Goal: Transaction & Acquisition: Purchase product/service

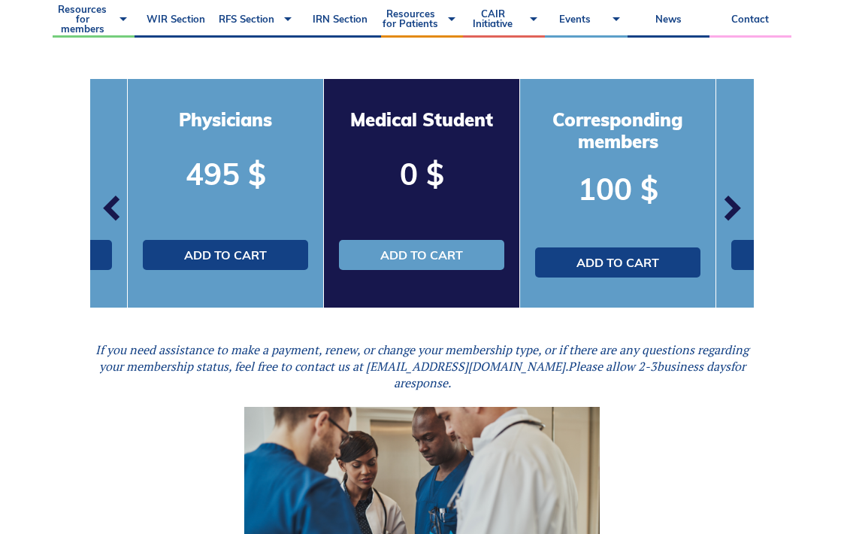
scroll to position [497, 0]
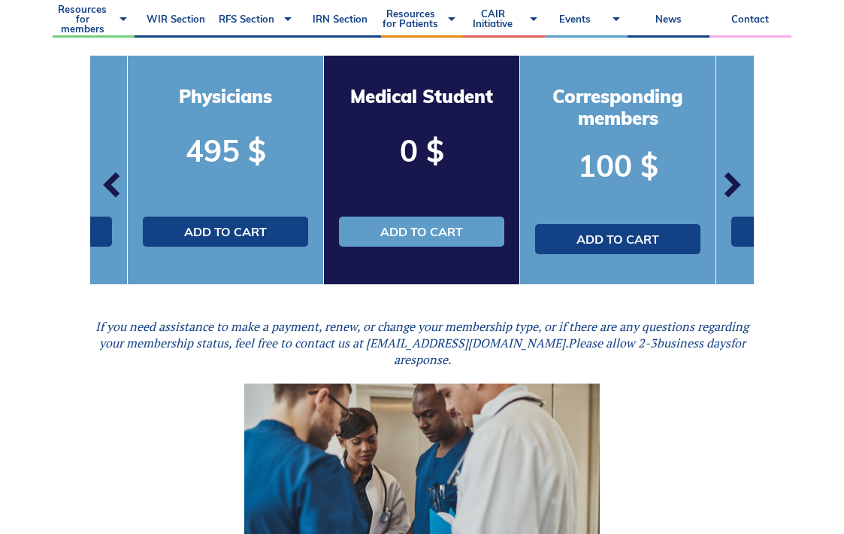
click at [726, 177] on span "button" at bounding box center [731, 184] width 45 height 45
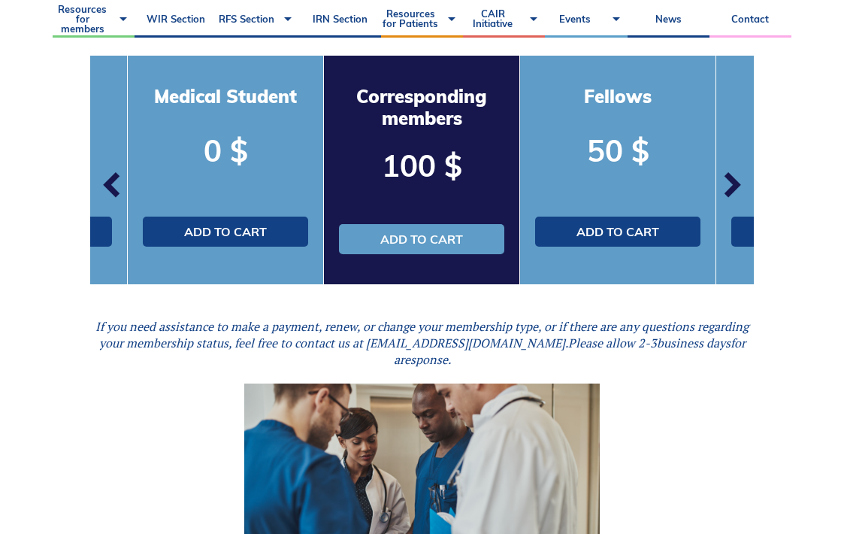
click at [732, 177] on span "button" at bounding box center [731, 184] width 45 height 45
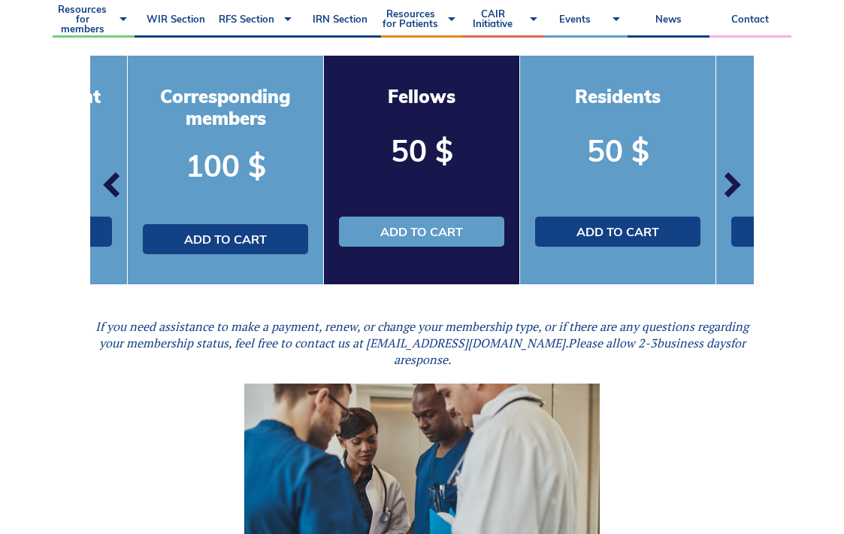
click at [732, 177] on span "button" at bounding box center [731, 184] width 45 height 45
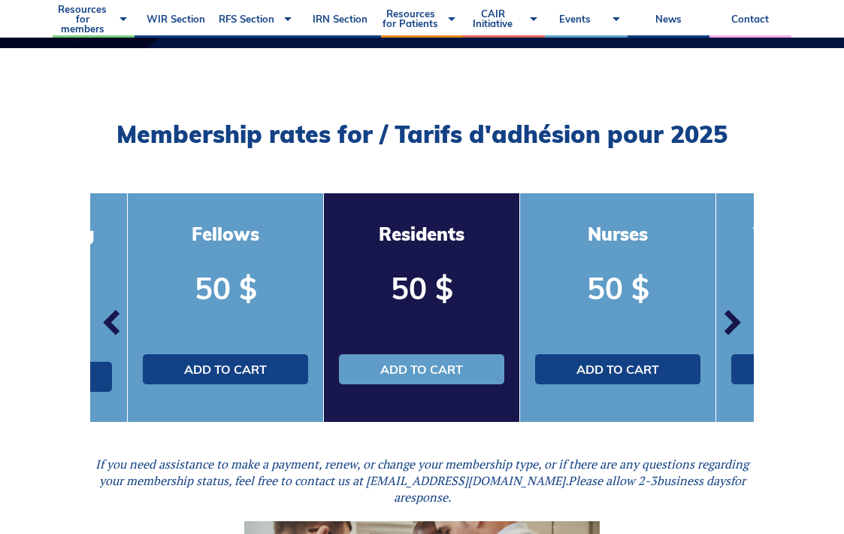
scroll to position [375, 0]
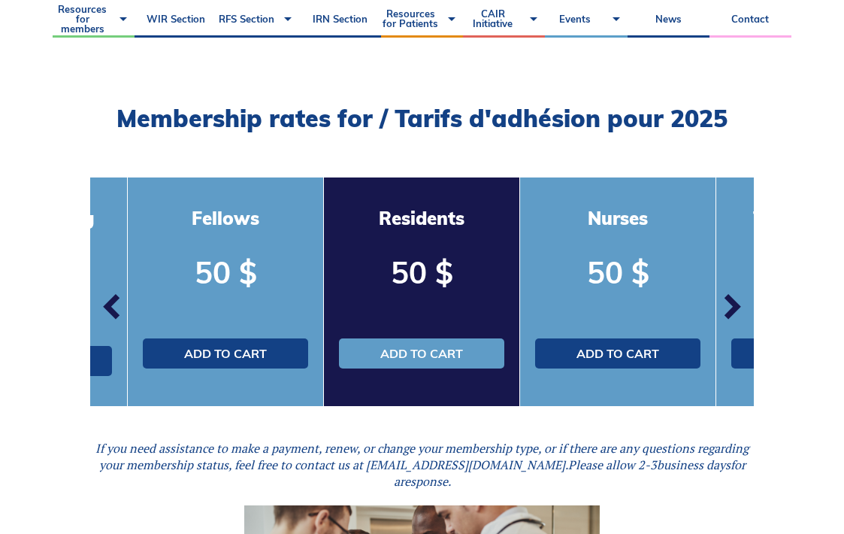
click at [104, 296] on span "button" at bounding box center [112, 306] width 45 height 45
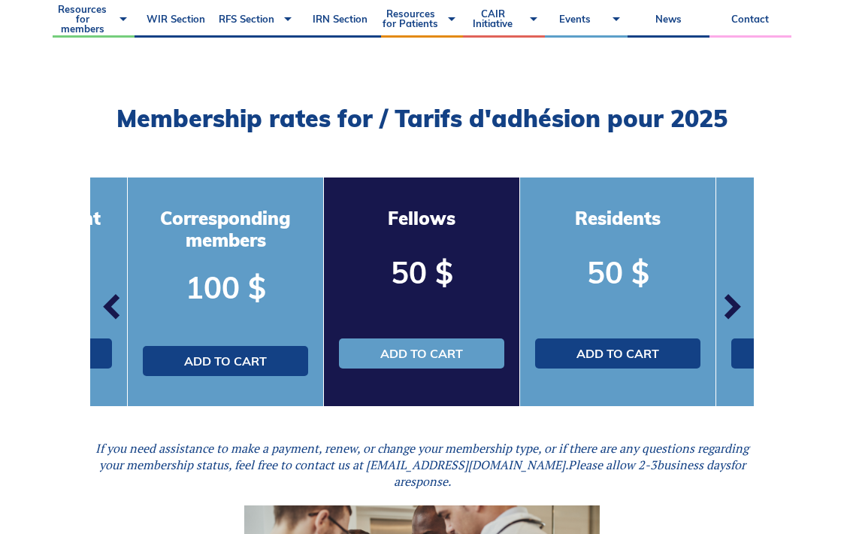
click at [104, 296] on span "button" at bounding box center [112, 306] width 45 height 45
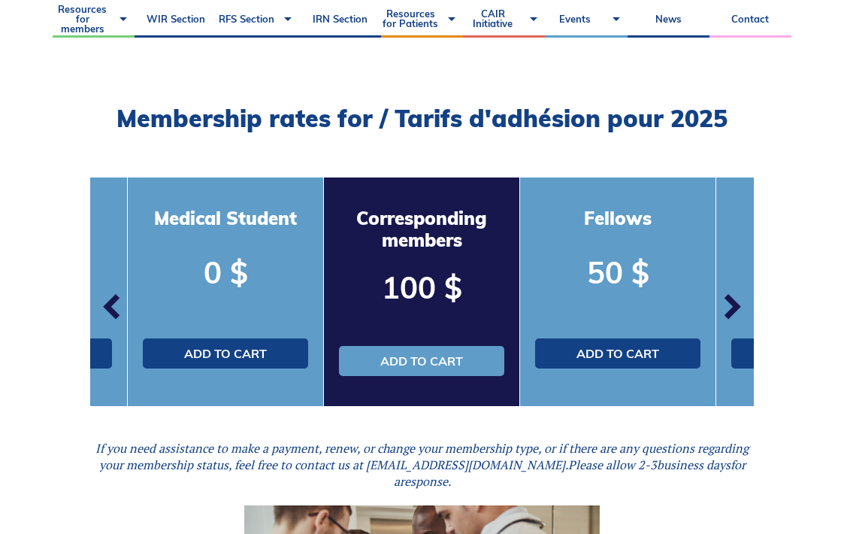
click at [104, 296] on span "button" at bounding box center [112, 306] width 45 height 45
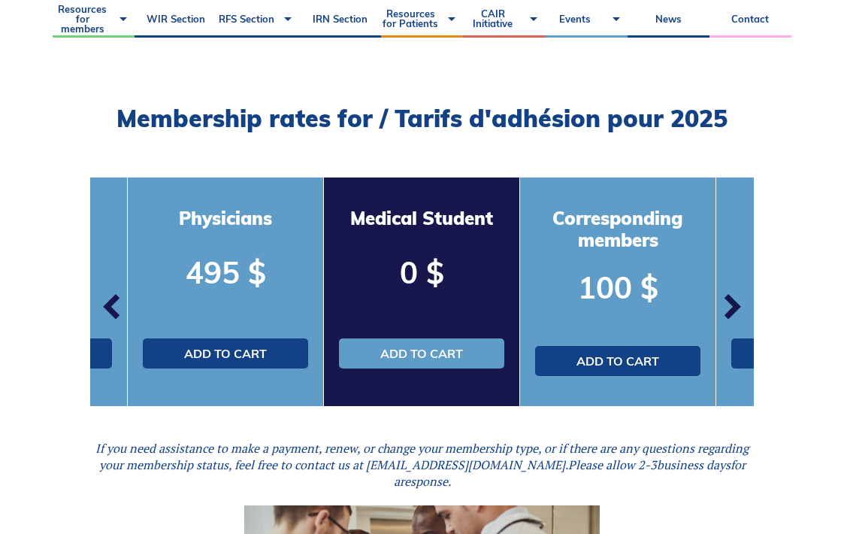
click at [104, 296] on span "button" at bounding box center [112, 306] width 45 height 45
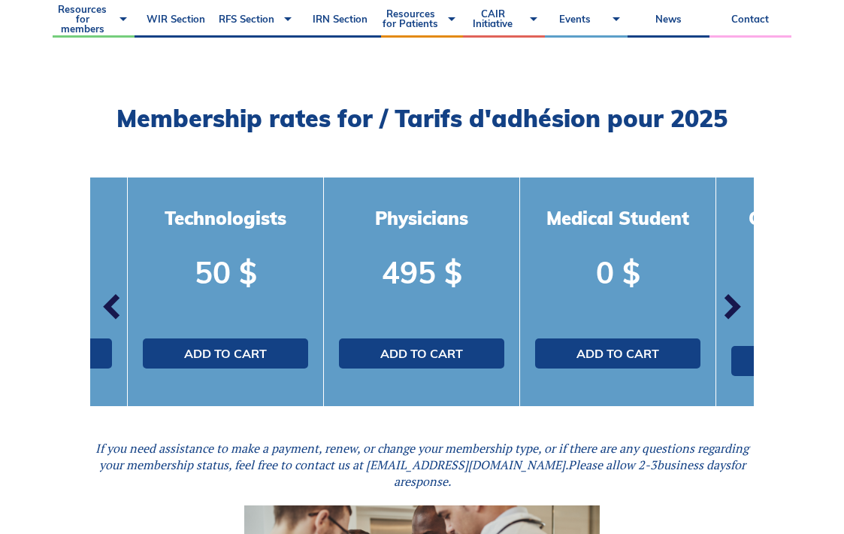
click at [104, 296] on span "button" at bounding box center [112, 306] width 45 height 45
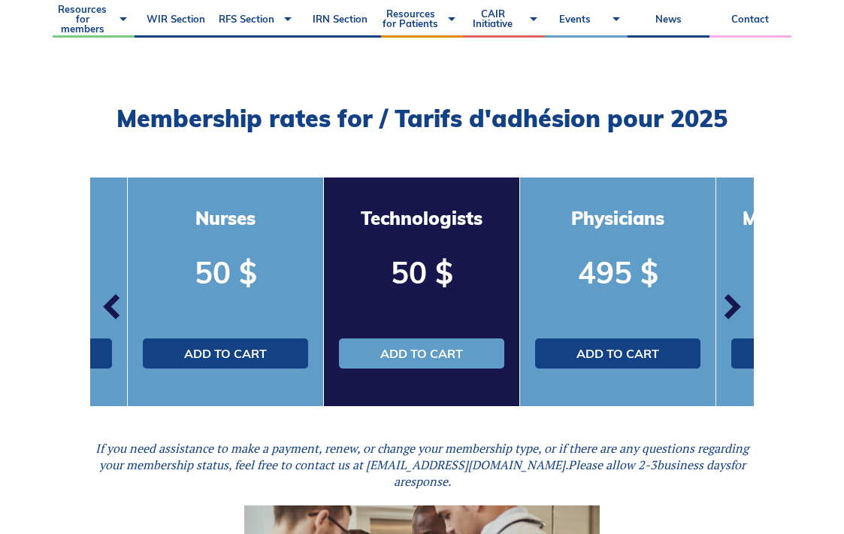
click at [104, 296] on span "button" at bounding box center [112, 306] width 45 height 45
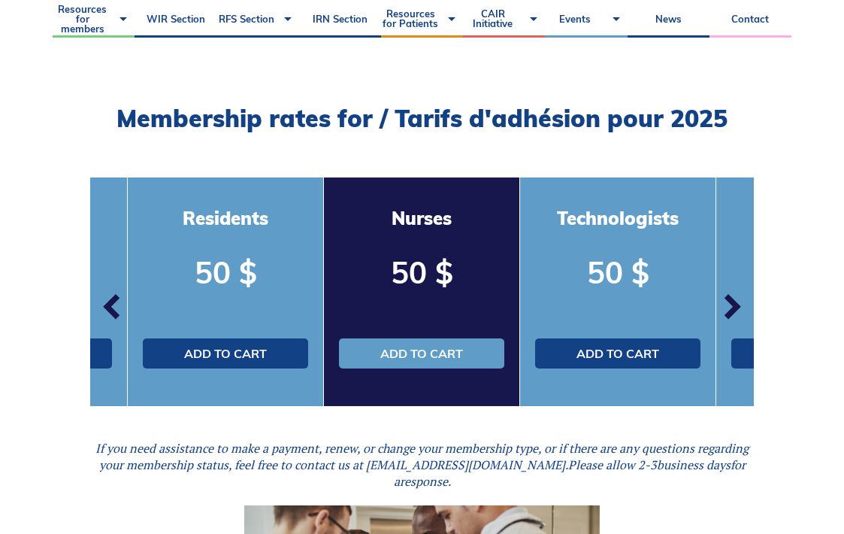
click at [104, 296] on span "button" at bounding box center [112, 306] width 45 height 45
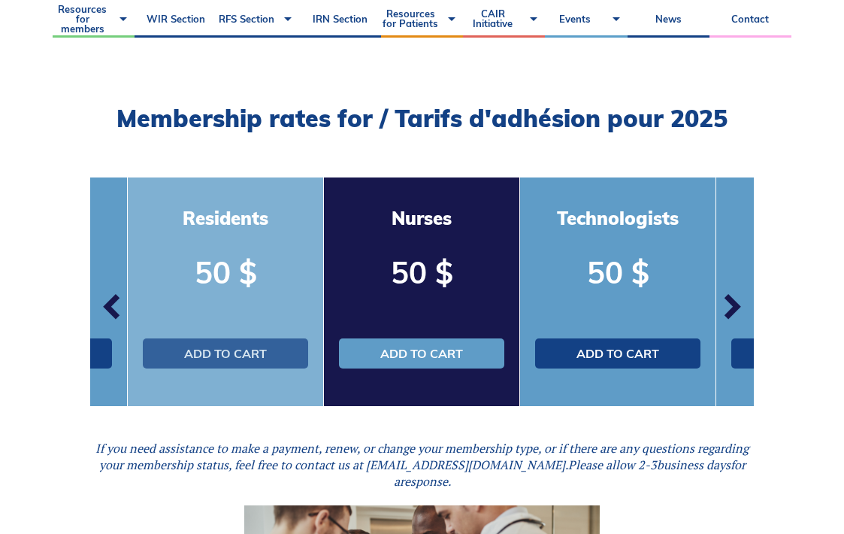
click at [274, 361] on link "Add to cart" at bounding box center [225, 353] width 165 height 30
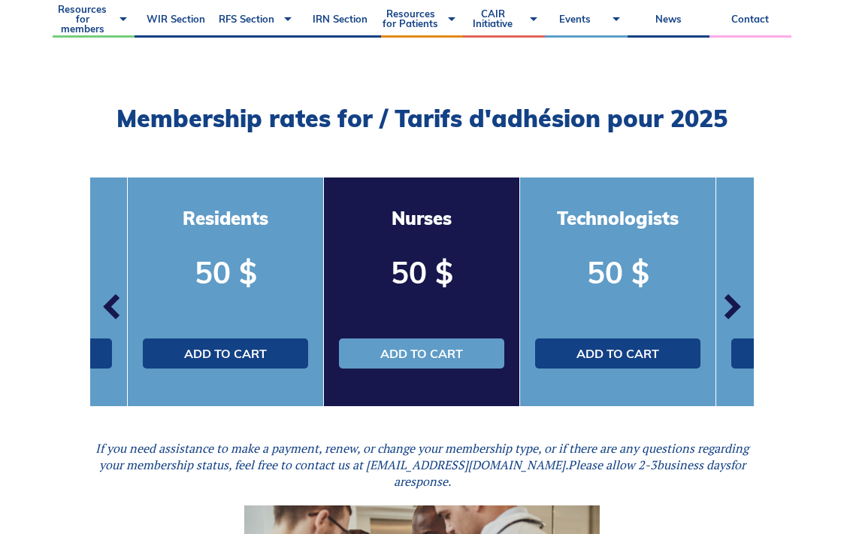
click at [120, 300] on span "button" at bounding box center [112, 306] width 45 height 45
click at [114, 301] on span "button" at bounding box center [112, 306] width 45 height 45
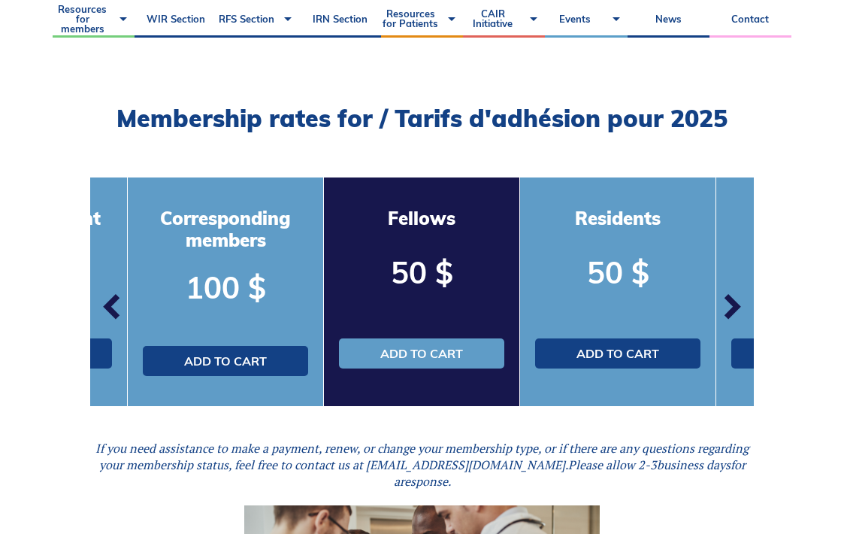
click at [114, 301] on span "button" at bounding box center [112, 306] width 45 height 45
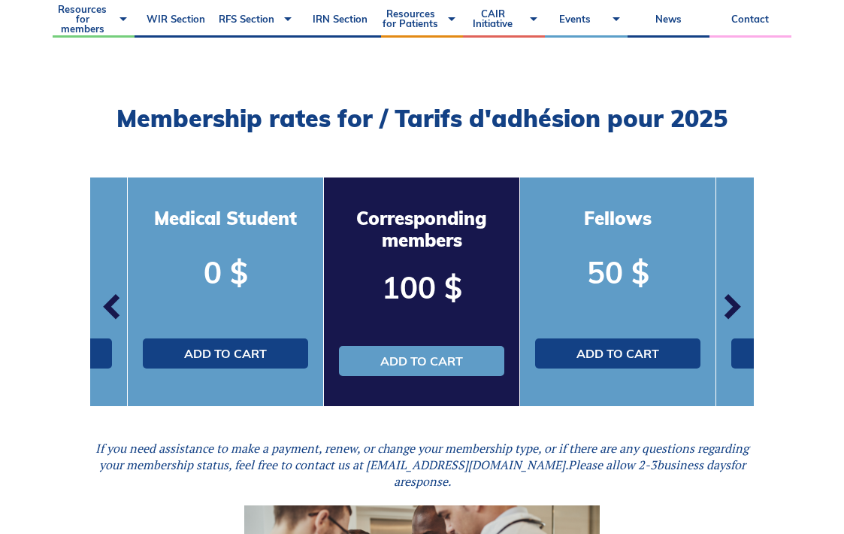
click at [114, 301] on span "button" at bounding box center [112, 306] width 45 height 45
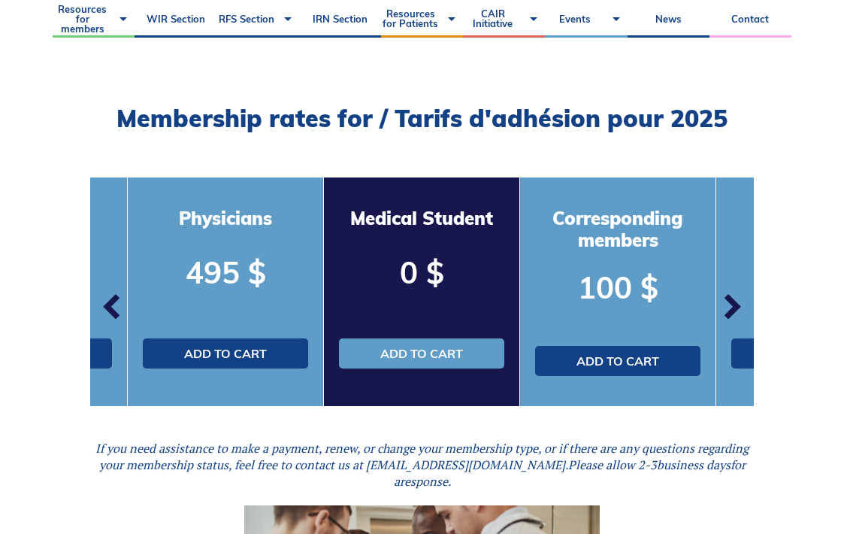
click at [114, 301] on span "button" at bounding box center [112, 306] width 45 height 45
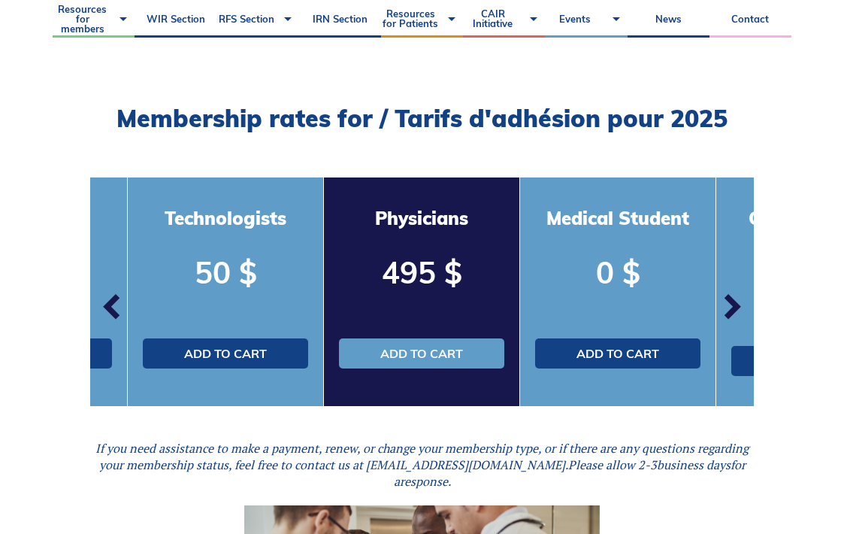
click at [114, 301] on span "button" at bounding box center [112, 306] width 45 height 45
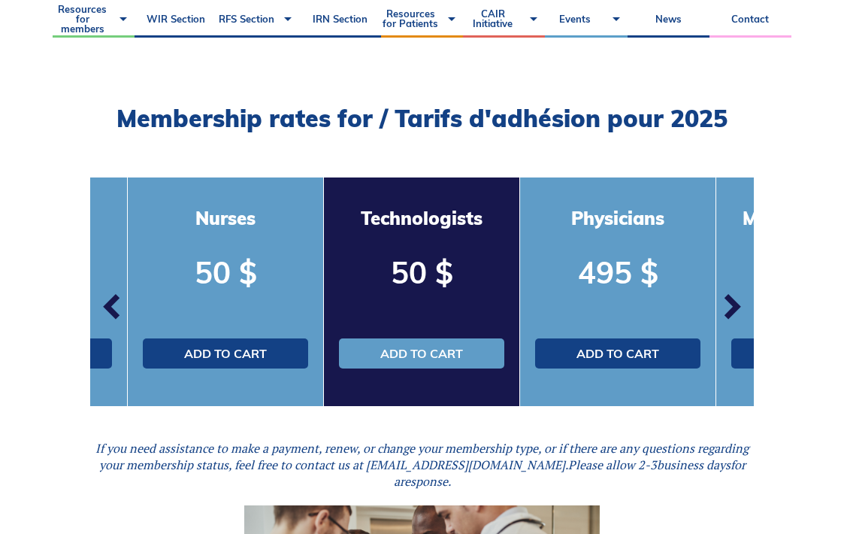
click at [114, 301] on span "button" at bounding box center [112, 306] width 45 height 45
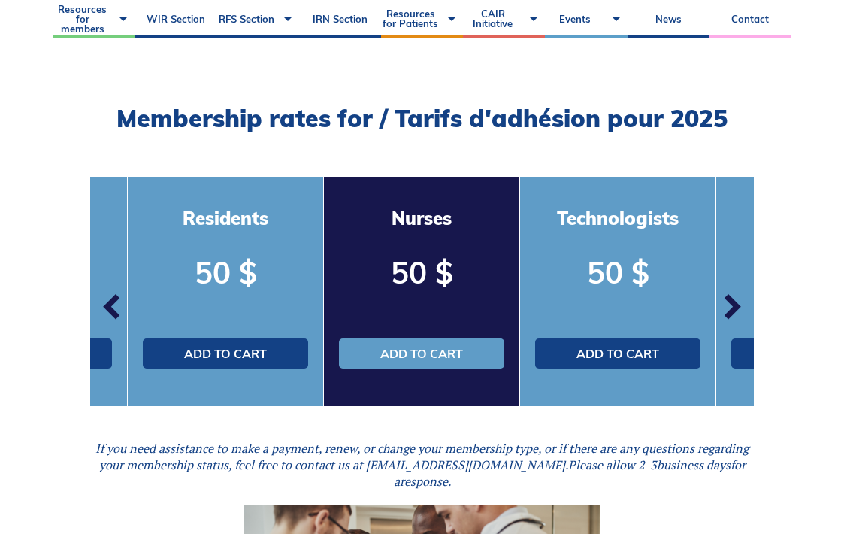
click at [114, 301] on span "button" at bounding box center [112, 306] width 45 height 45
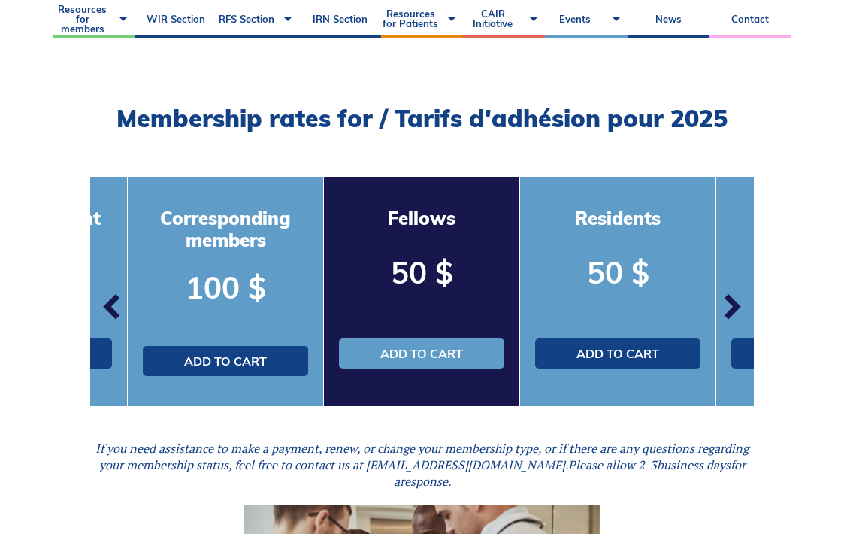
click at [114, 301] on span "button" at bounding box center [112, 306] width 45 height 45
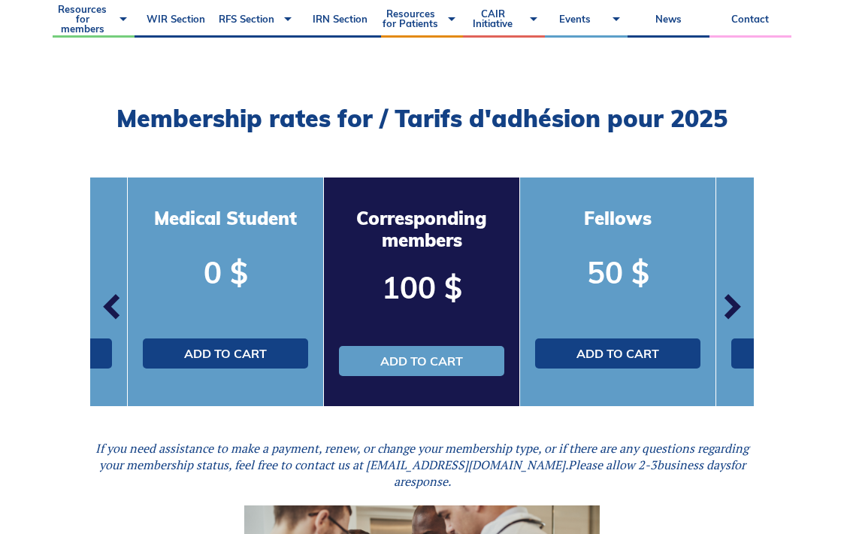
click at [114, 301] on span "button" at bounding box center [112, 306] width 45 height 45
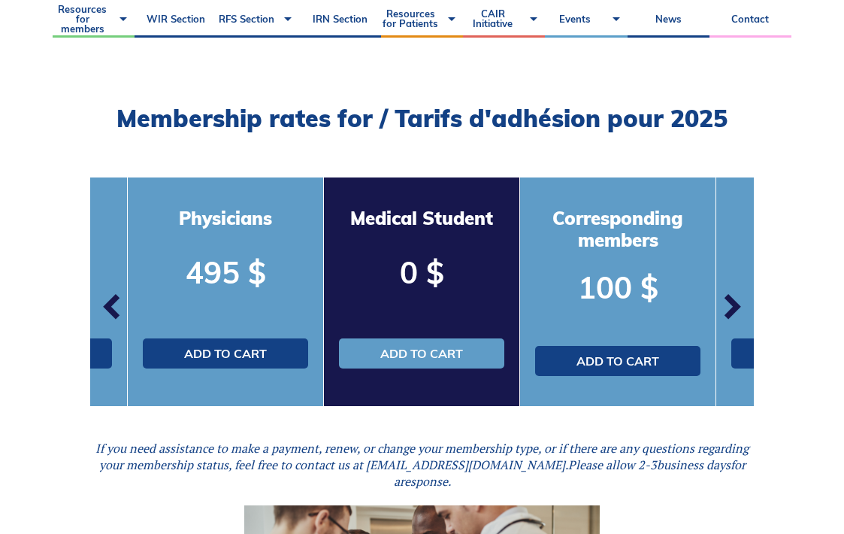
click at [114, 301] on span "button" at bounding box center [112, 306] width 45 height 45
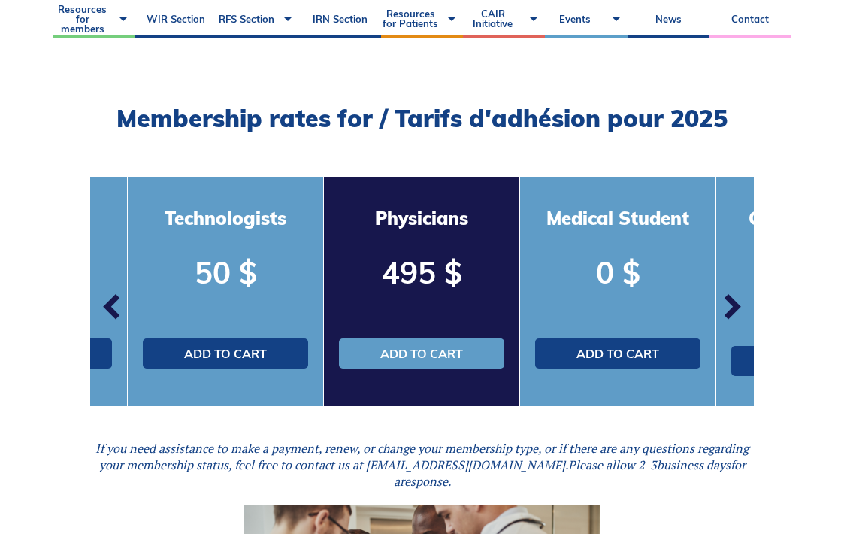
click at [114, 301] on span "button" at bounding box center [112, 306] width 45 height 45
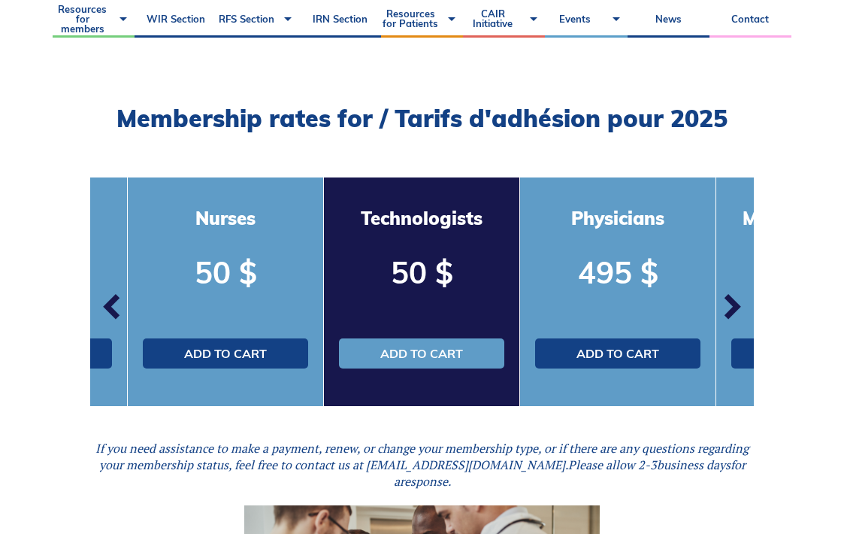
click at [736, 309] on span "button" at bounding box center [731, 306] width 45 height 45
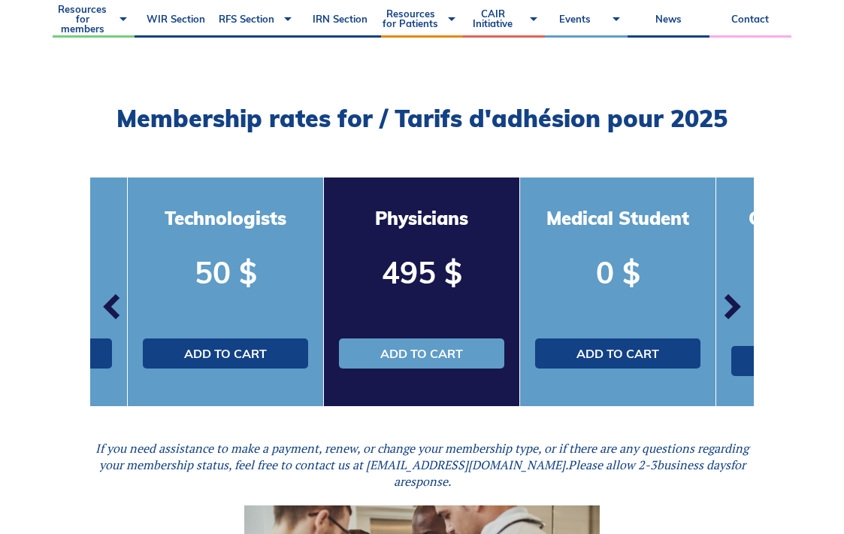
click at [736, 309] on span "button" at bounding box center [731, 306] width 45 height 45
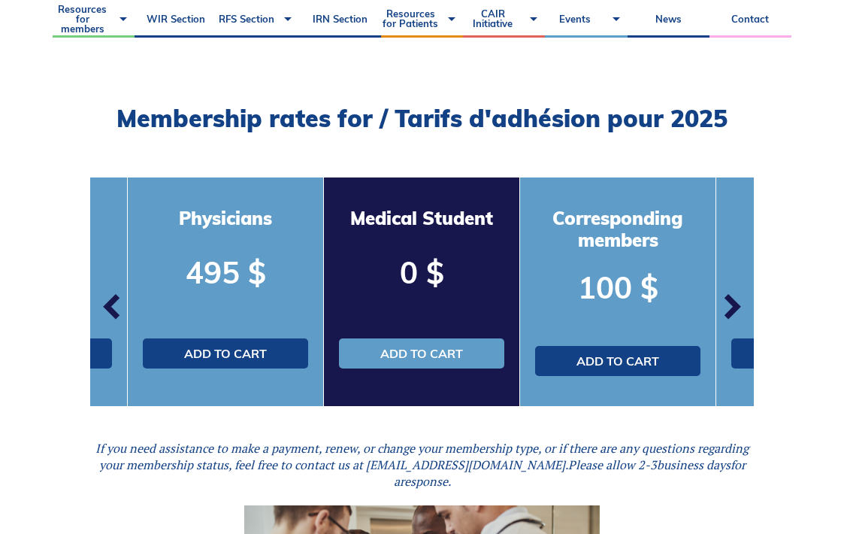
click at [736, 309] on span "button" at bounding box center [731, 306] width 45 height 45
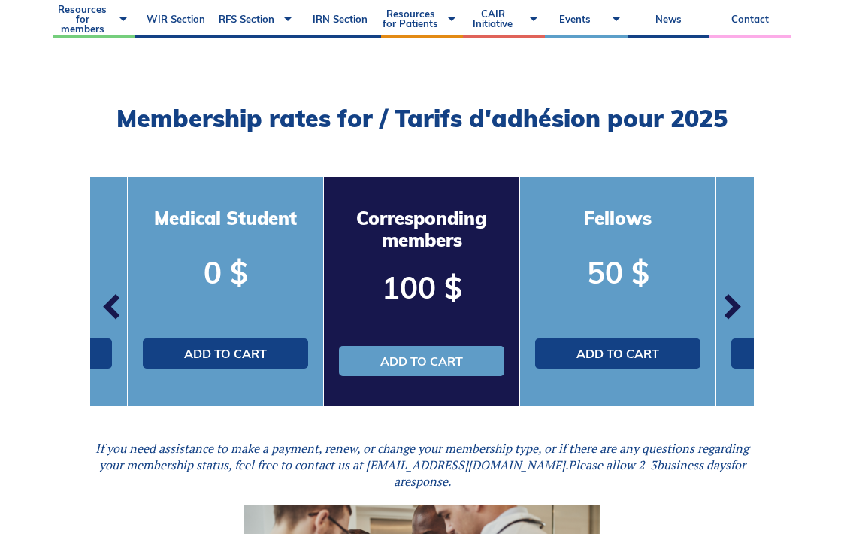
click at [736, 309] on span "button" at bounding box center [731, 306] width 45 height 45
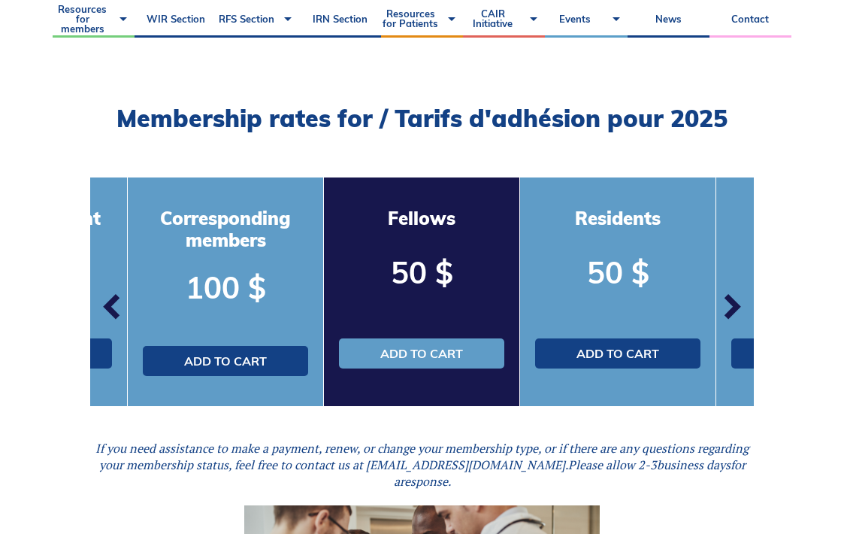
click at [736, 309] on span "button" at bounding box center [731, 306] width 45 height 45
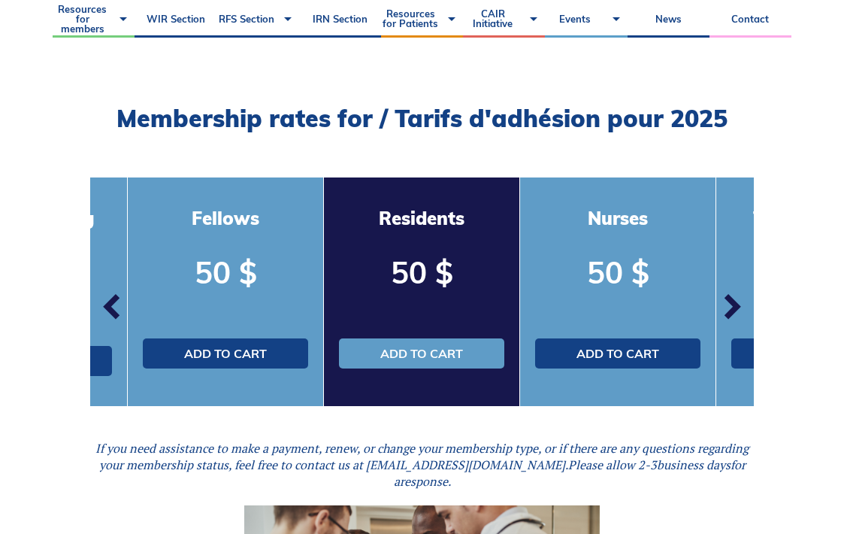
click at [736, 309] on span "button" at bounding box center [731, 306] width 45 height 45
click at [107, 305] on span "button" at bounding box center [112, 306] width 45 height 45
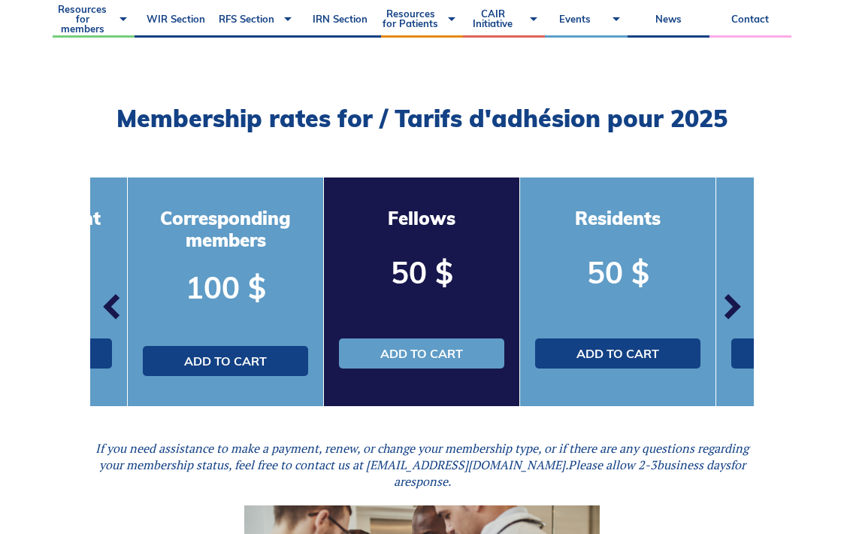
click at [107, 305] on span "button" at bounding box center [112, 306] width 45 height 45
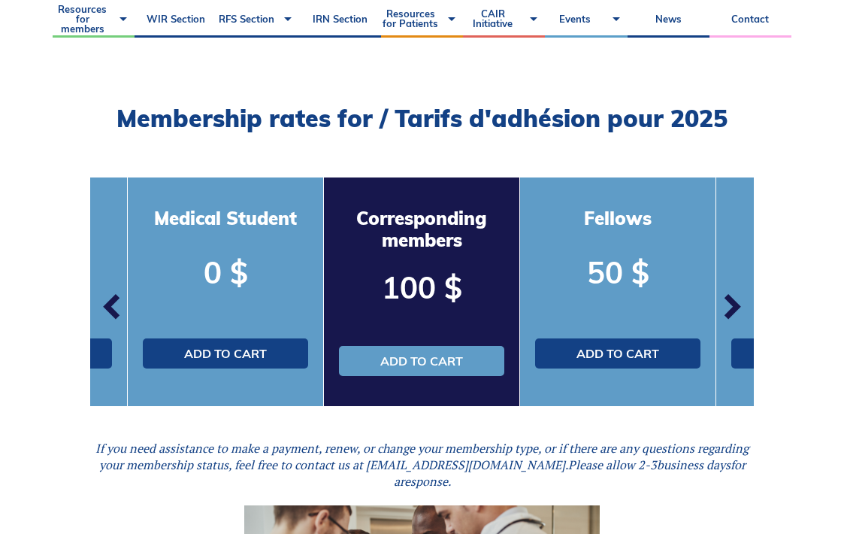
click at [107, 305] on span "button" at bounding box center [112, 306] width 45 height 45
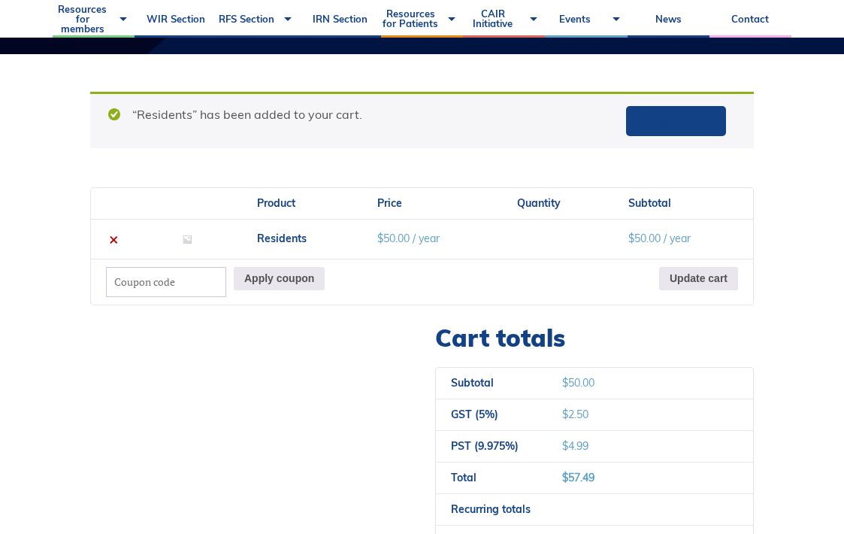
scroll to position [821, 0]
